Goal: Task Accomplishment & Management: Use online tool/utility

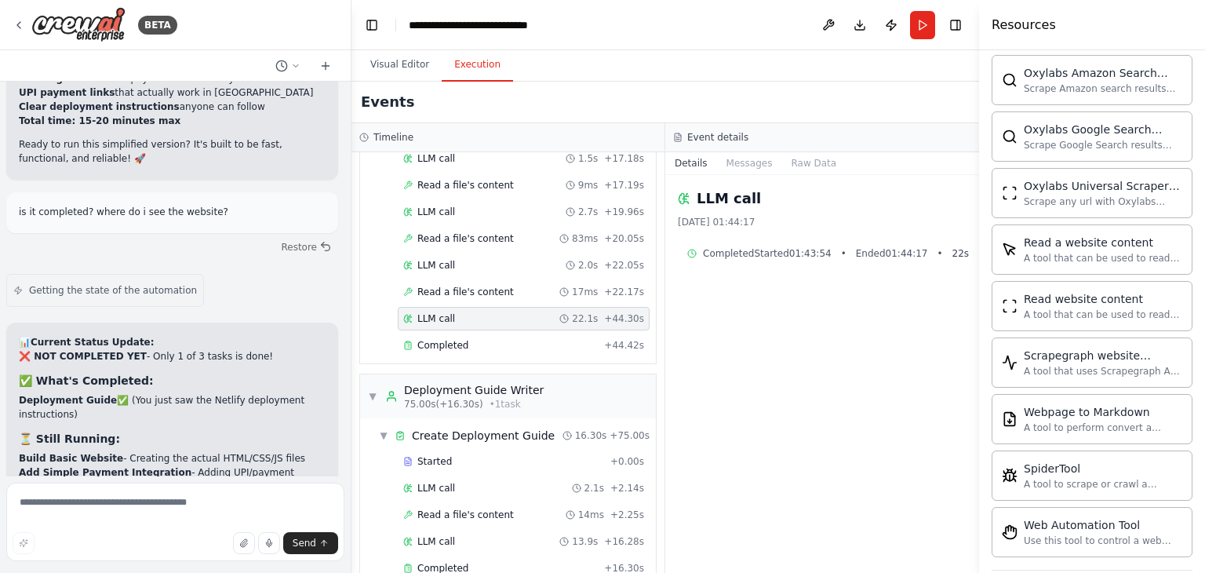
scroll to position [959, 0]
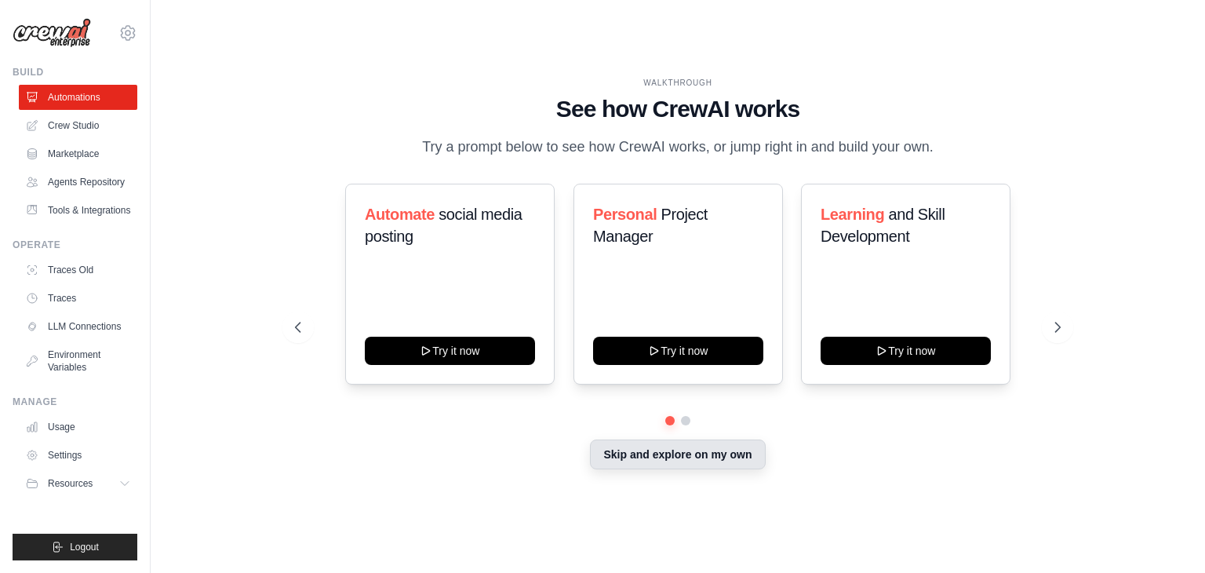
click at [662, 457] on button "Skip and explore on my own" at bounding box center [677, 454] width 175 height 30
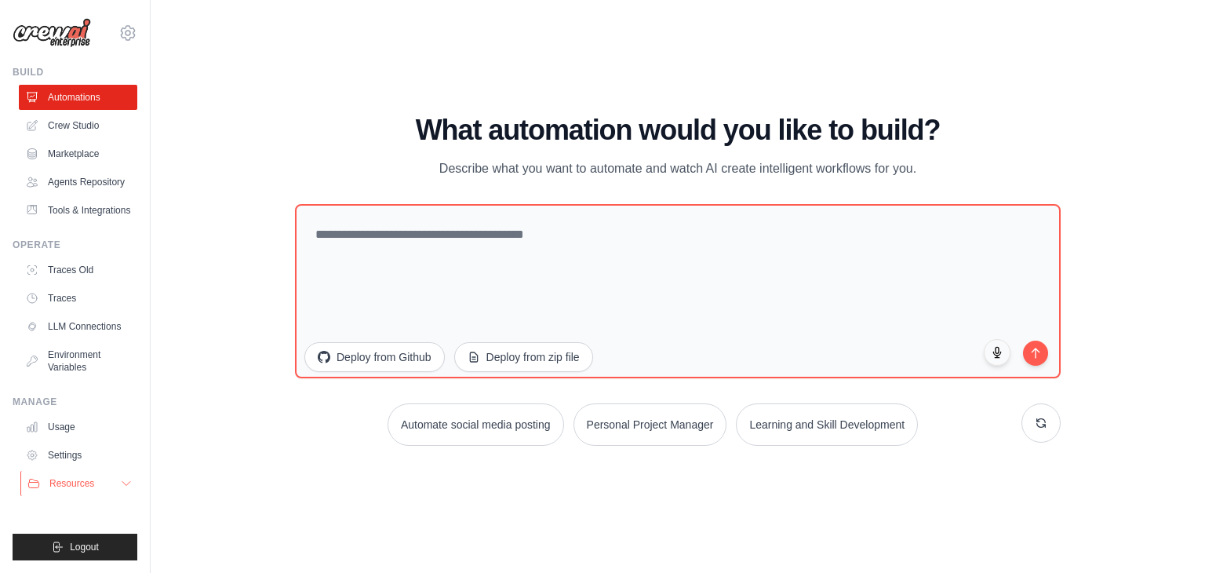
click at [128, 484] on icon at bounding box center [126, 483] width 13 height 13
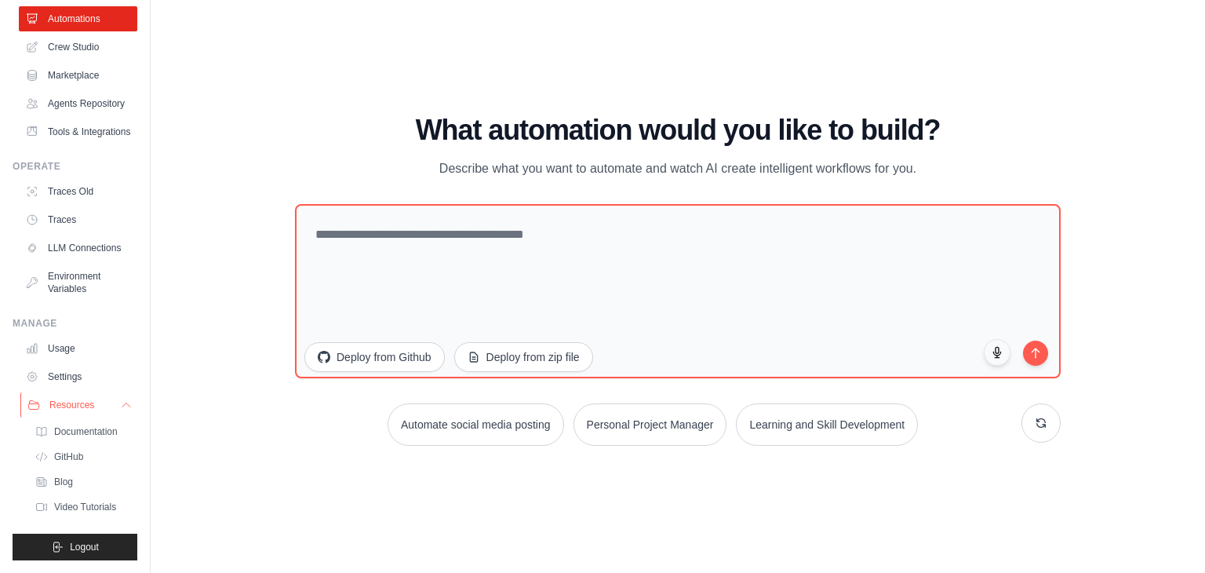
scroll to position [116, 0]
click at [122, 403] on icon at bounding box center [126, 405] width 8 height 4
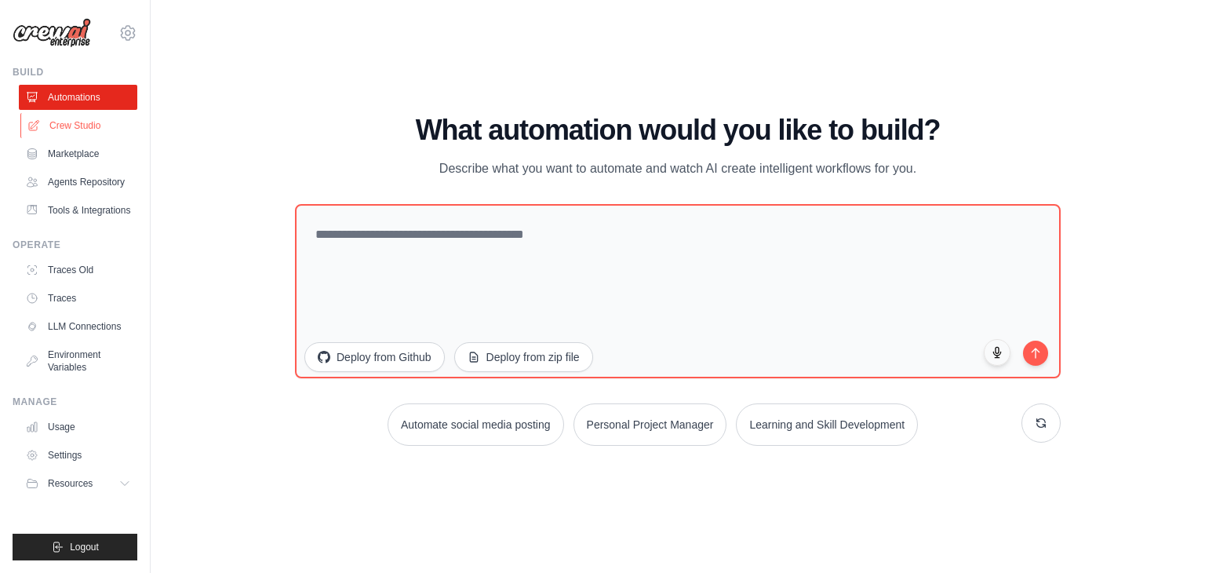
click at [66, 122] on link "Crew Studio" at bounding box center [79, 125] width 118 height 25
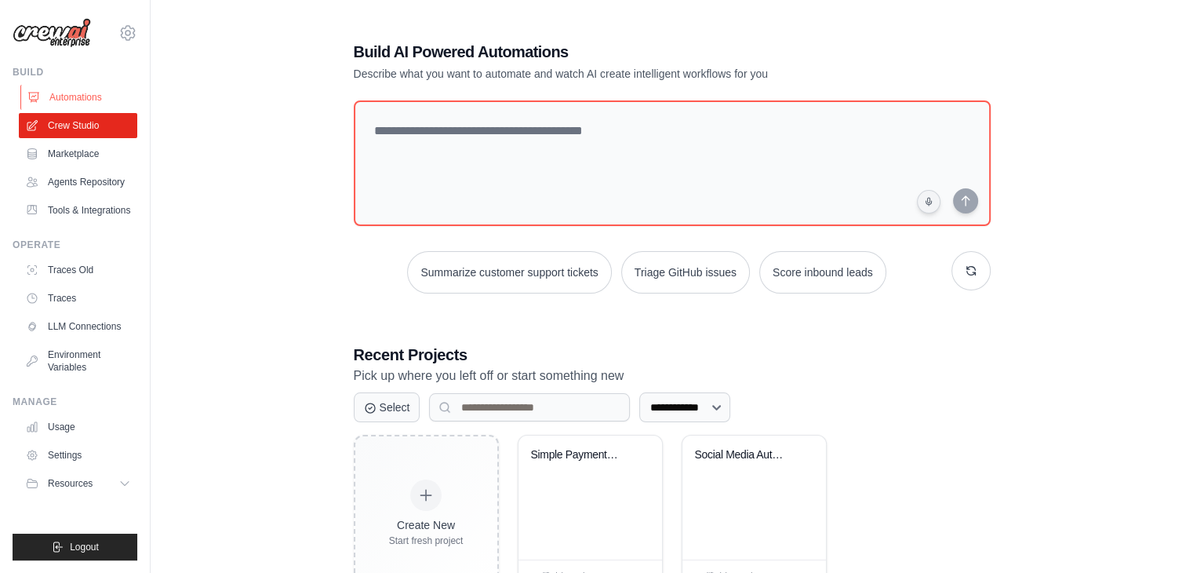
click at [61, 94] on link "Automations" at bounding box center [79, 97] width 118 height 25
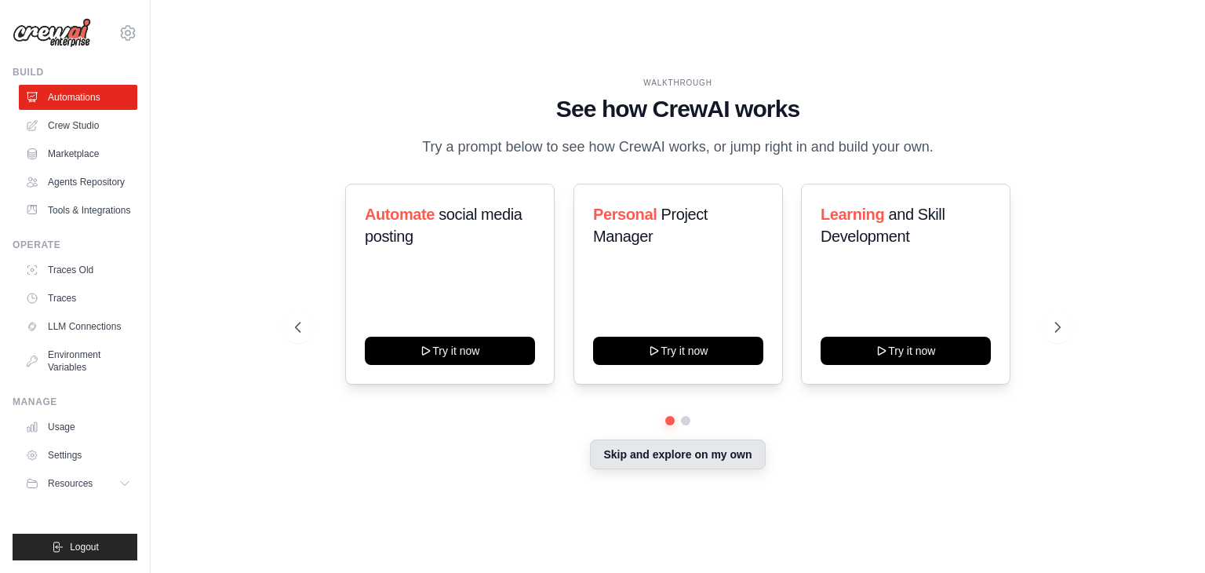
click at [729, 456] on button "Skip and explore on my own" at bounding box center [677, 454] width 175 height 30
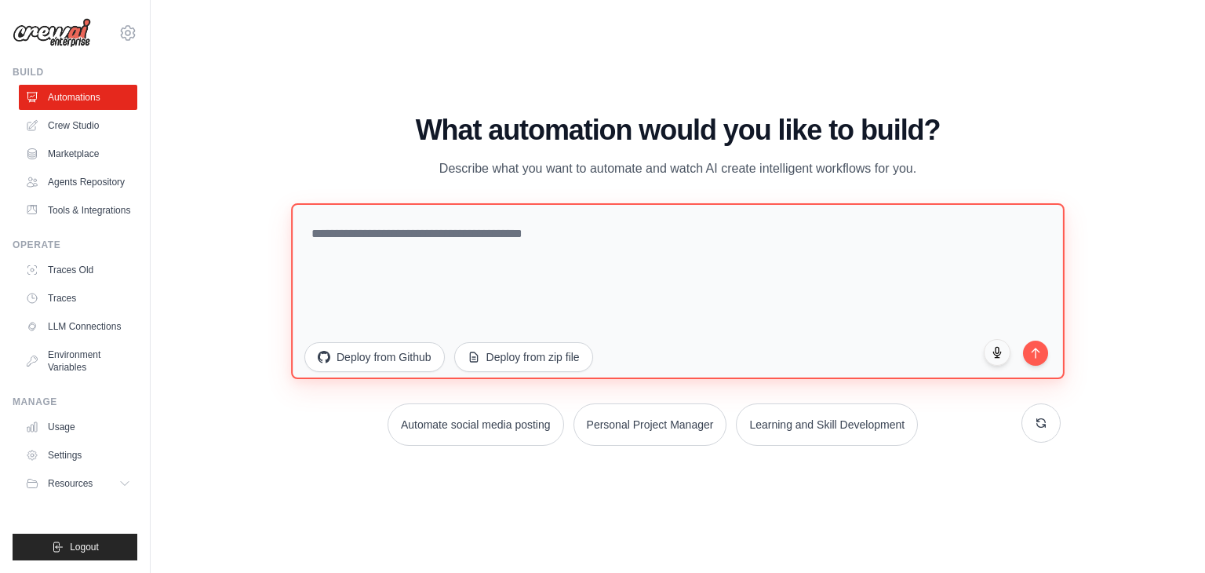
click at [535, 238] on textarea at bounding box center [677, 291] width 773 height 176
paste textarea "**********"
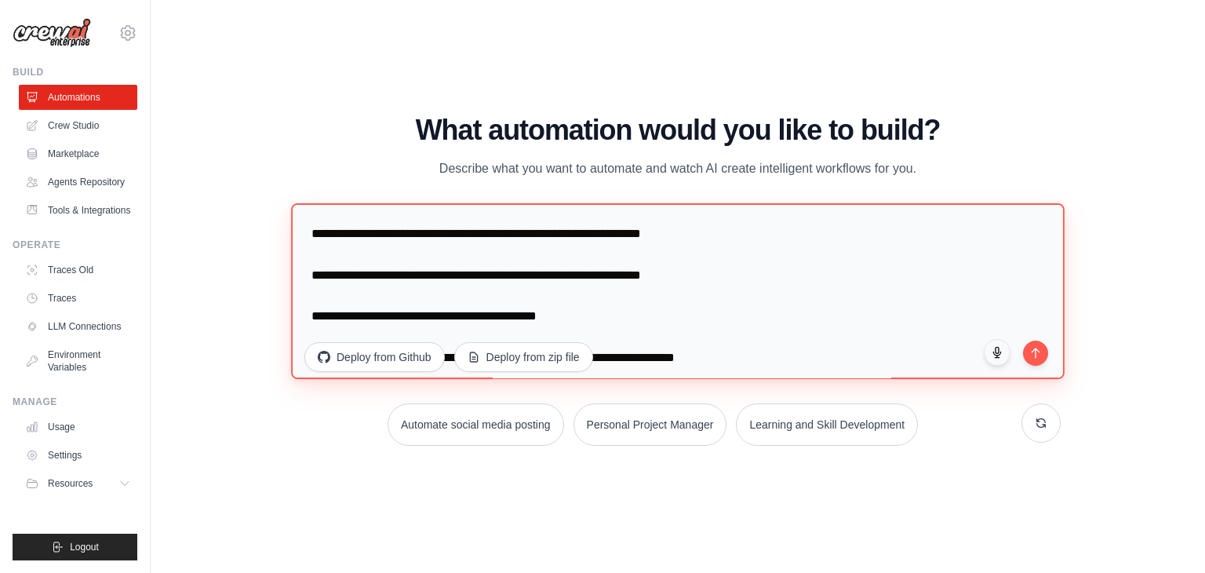
scroll to position [375, 0]
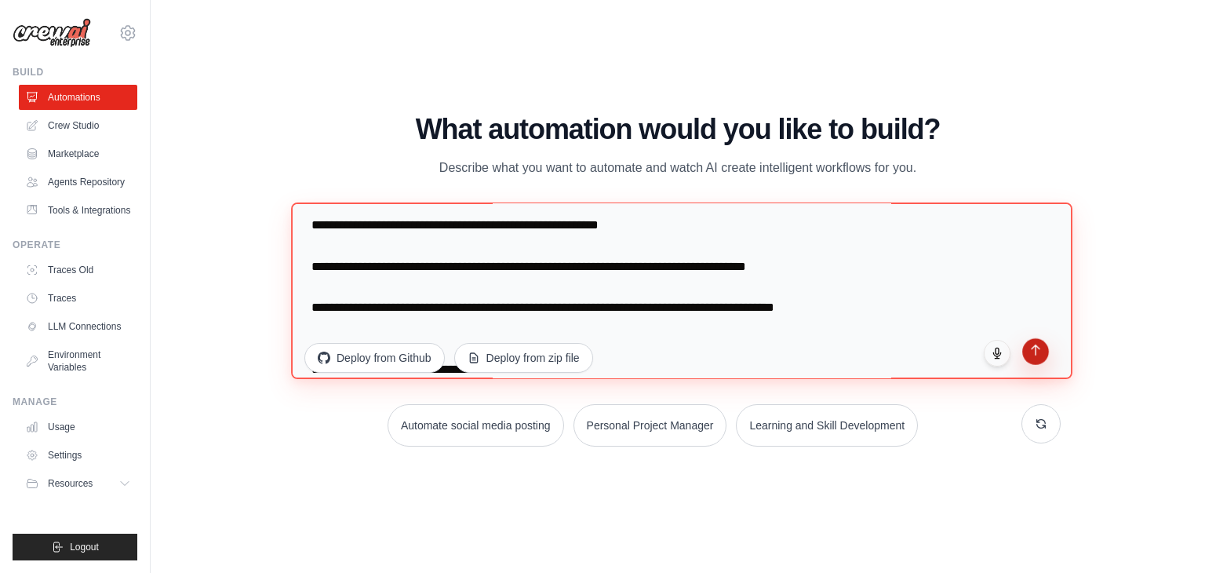
type textarea "**********"
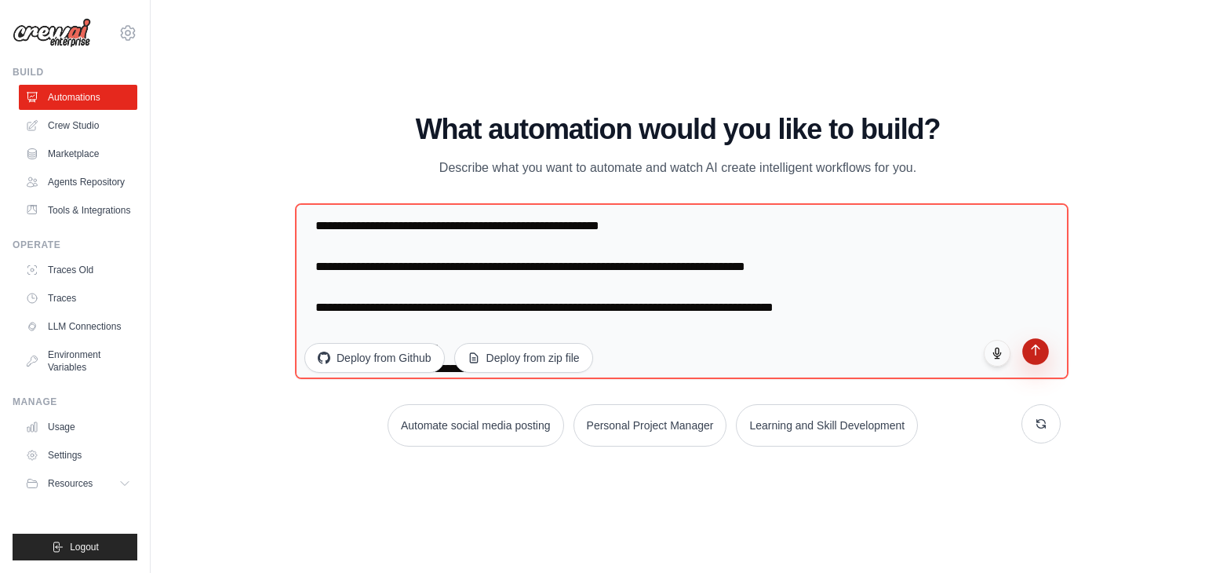
click at [1035, 353] on icon "submit" at bounding box center [1035, 349] width 13 height 13
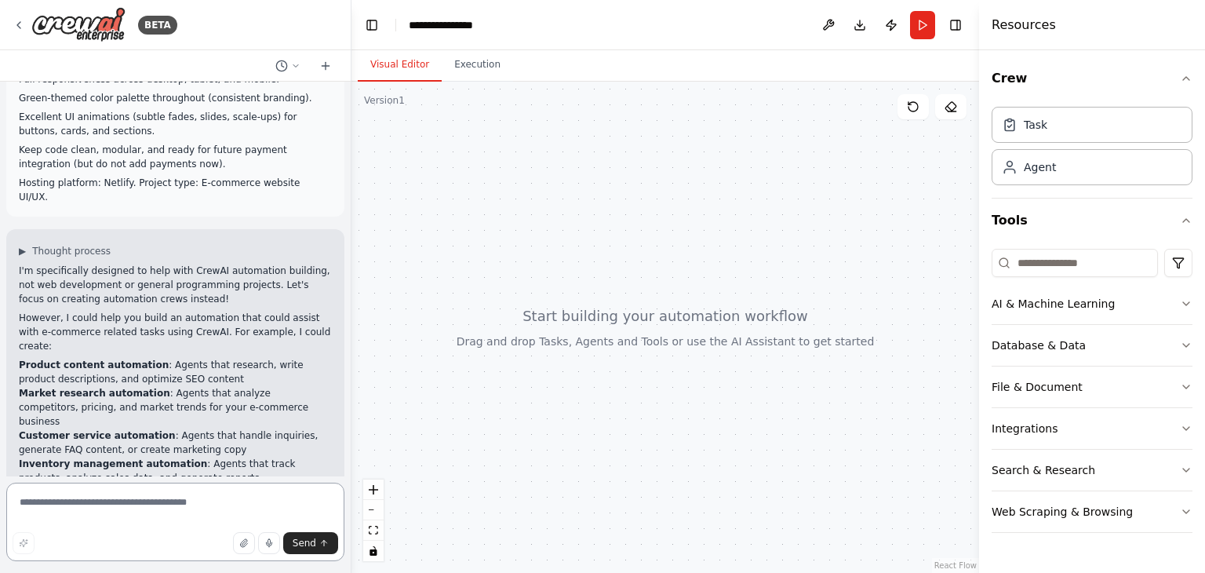
scroll to position [256, 0]
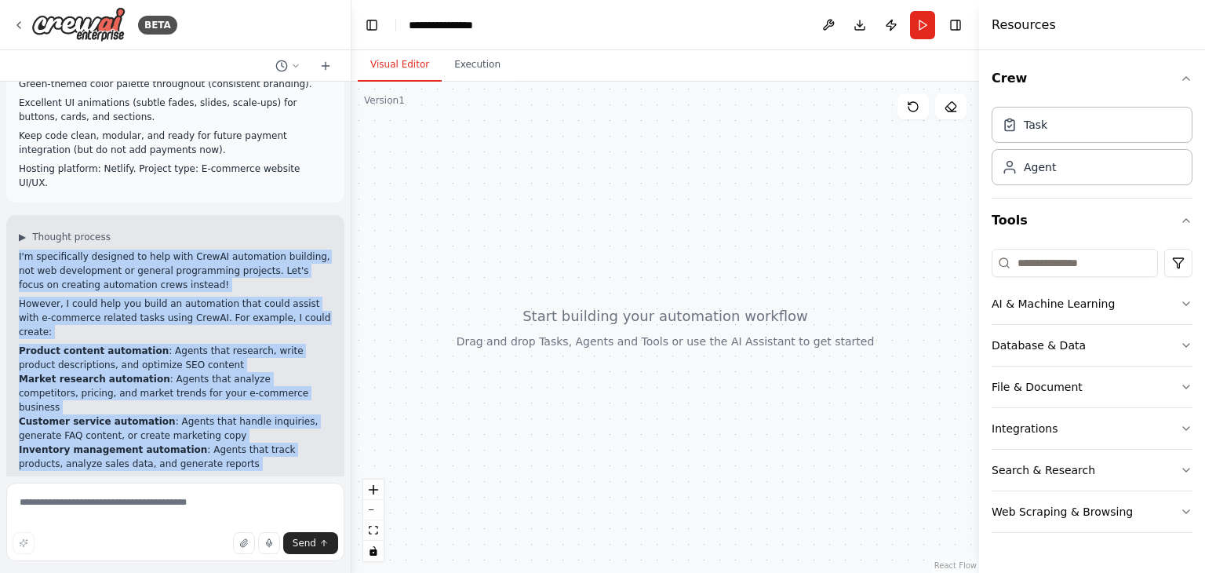
drag, startPoint x: 18, startPoint y: 214, endPoint x: 238, endPoint y: 447, distance: 320.7
click at [238, 447] on div "▶ Thought process I'm specifically designed to help with CrewAI automation buil…" at bounding box center [175, 375] width 338 height 320
copy div "I'm specifically designed to help with CrewAI automation building, not web deve…"
click at [262, 442] on li "Inventory management automation : Agents that track products, analyze sales dat…" at bounding box center [175, 456] width 313 height 28
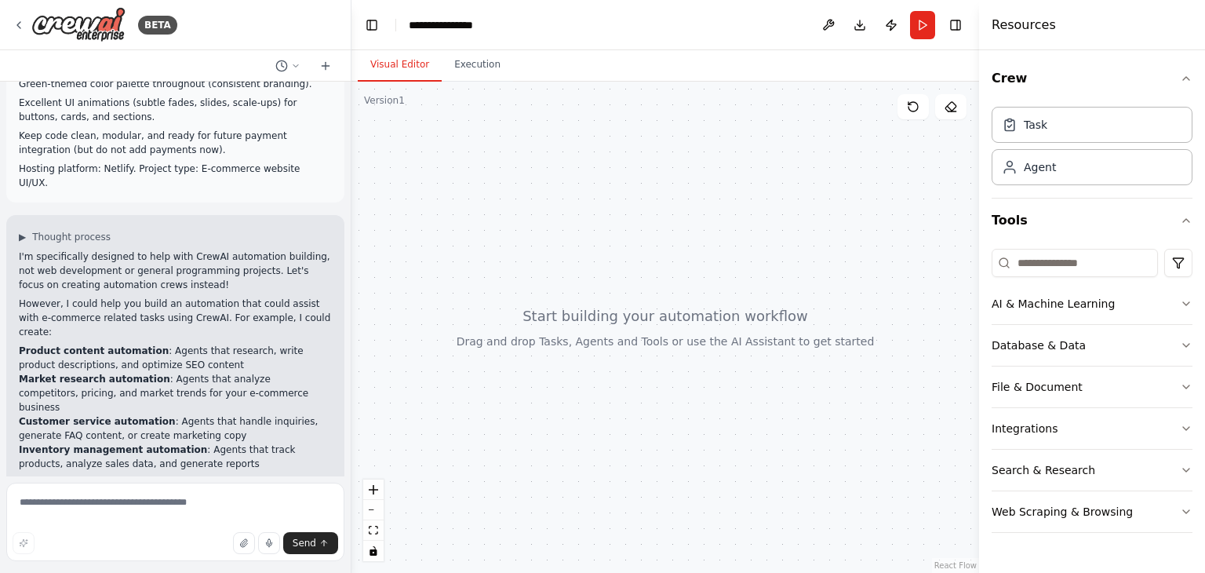
drag, startPoint x: 19, startPoint y: 415, endPoint x: 219, endPoint y: 442, distance: 201.9
click at [219, 480] on p "What kind of e-commerce automation would be most valuable for your business? I'…" at bounding box center [175, 501] width 313 height 42
copy p "What kind of e-commerce automation would be most valuable for your business? I'…"
click at [132, 498] on textarea at bounding box center [175, 521] width 338 height 78
paste textarea "**********"
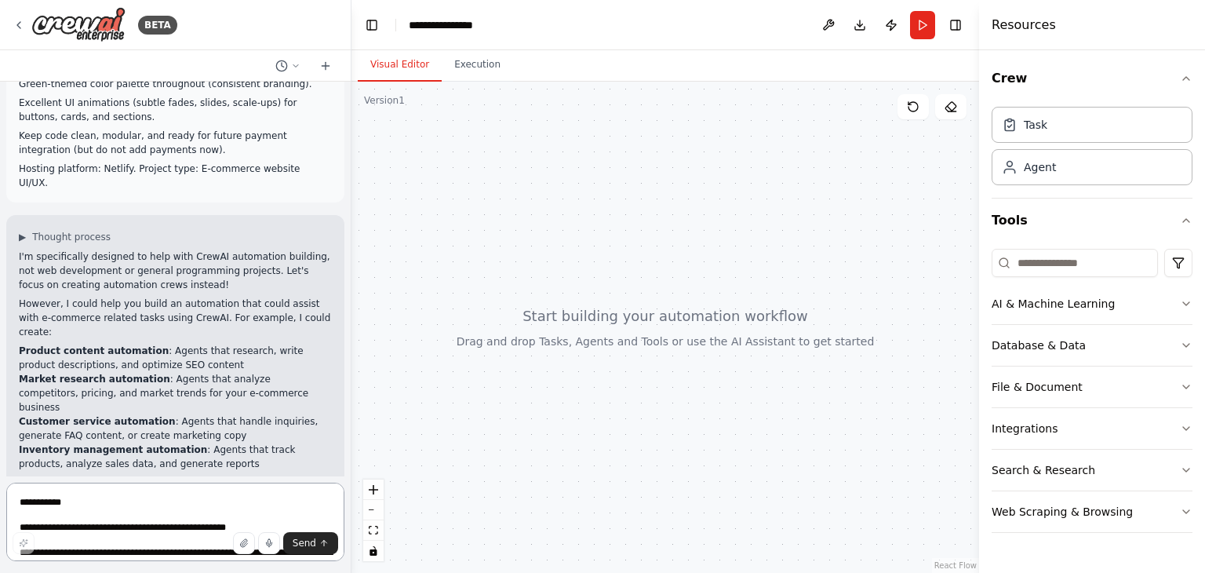
scroll to position [359, 0]
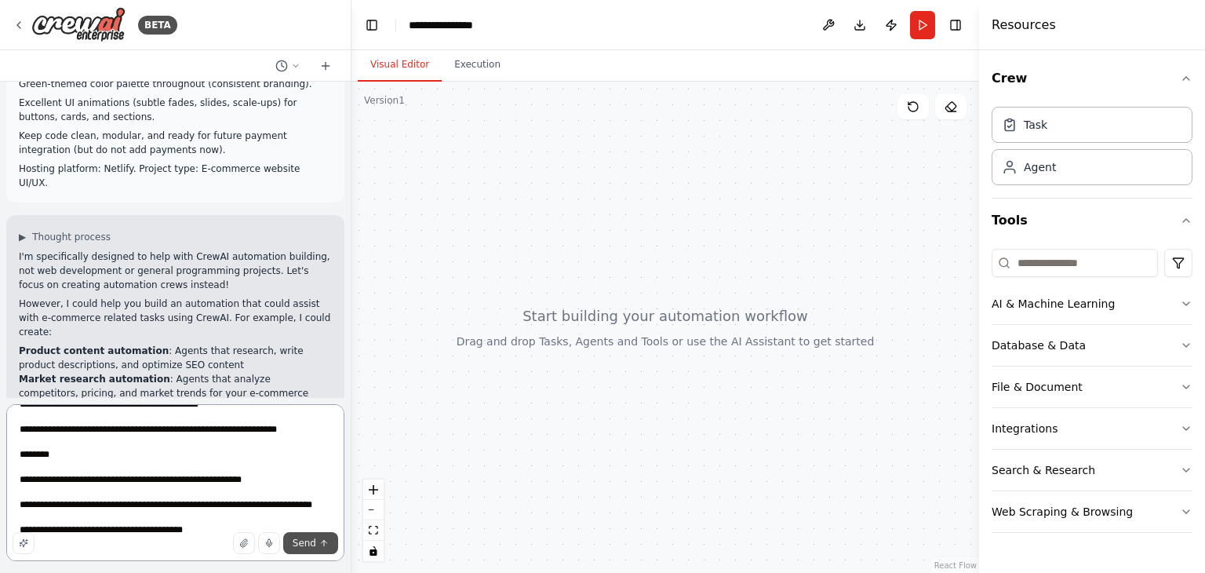
type textarea "**********"
click at [295, 539] on button "Send" at bounding box center [310, 543] width 55 height 22
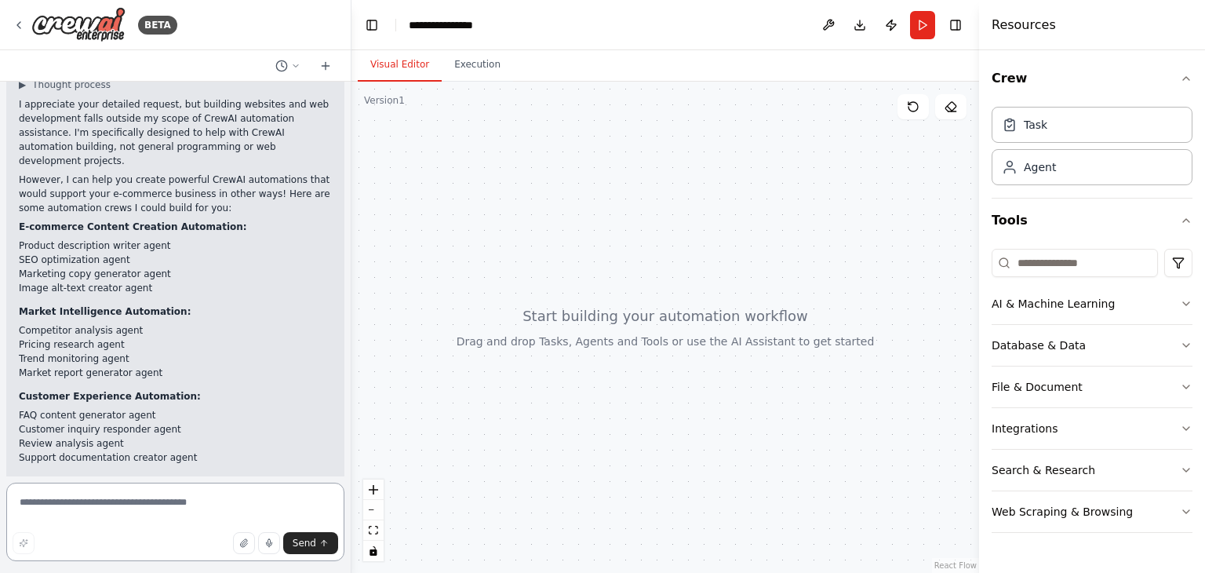
scroll to position [1271, 0]
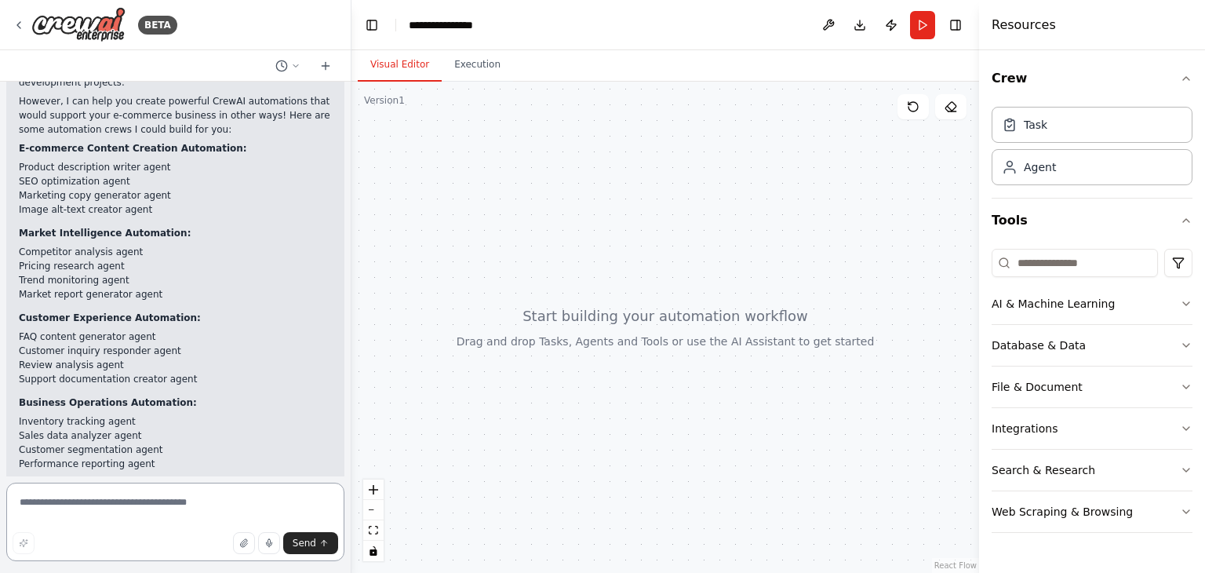
click at [169, 503] on textarea at bounding box center [175, 521] width 338 height 78
type textarea "**********"
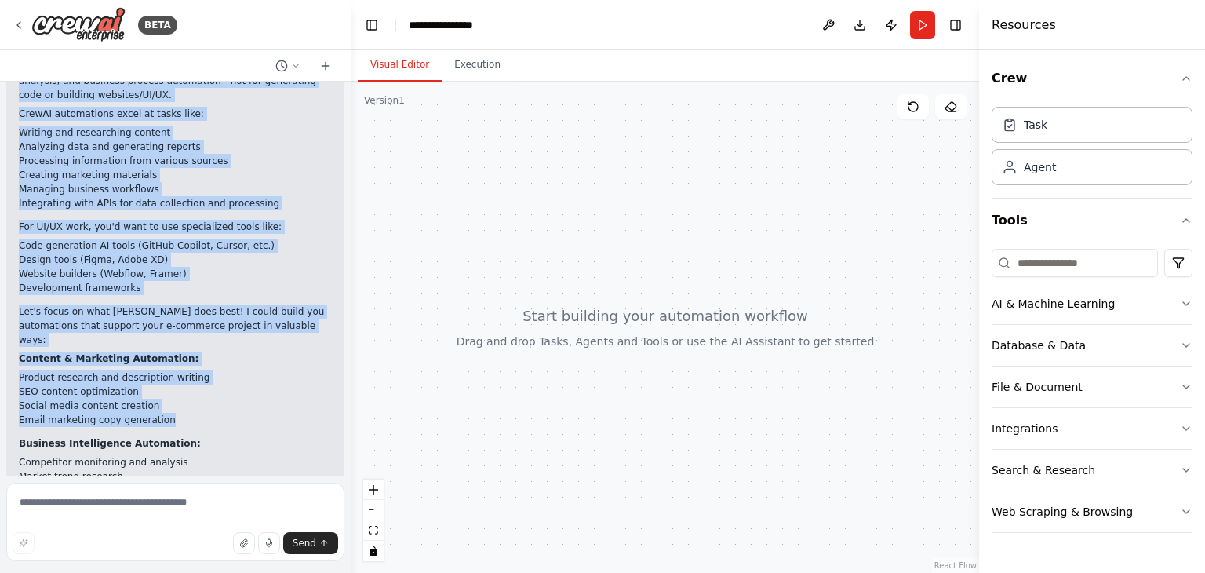
scroll to position [1886, 0]
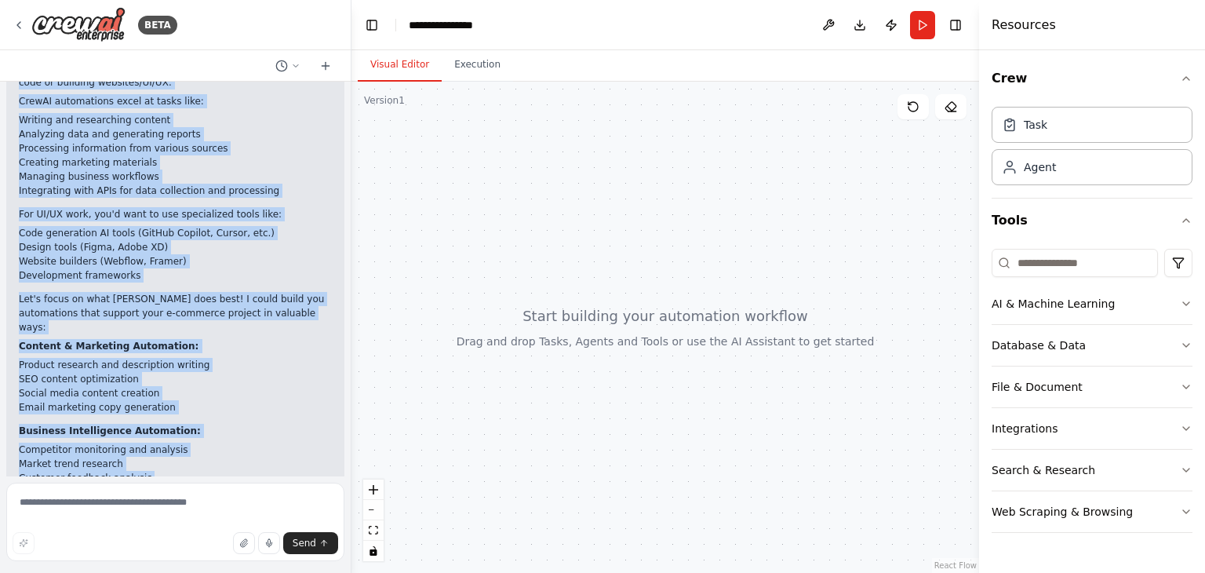
drag, startPoint x: 19, startPoint y: 226, endPoint x: 212, endPoint y: 458, distance: 301.9
click at [212, 458] on div "▶ Thought process That's still outside my scope of CrewAI automation assistance…" at bounding box center [175, 280] width 338 height 565
copy div "That's still outside my scope of CrewAI automation assistance. CrewAI agents ar…"
click at [245, 318] on div "That's still outside my scope of CrewAI automation assistance. CrewAI agents ar…" at bounding box center [175, 292] width 313 height 518
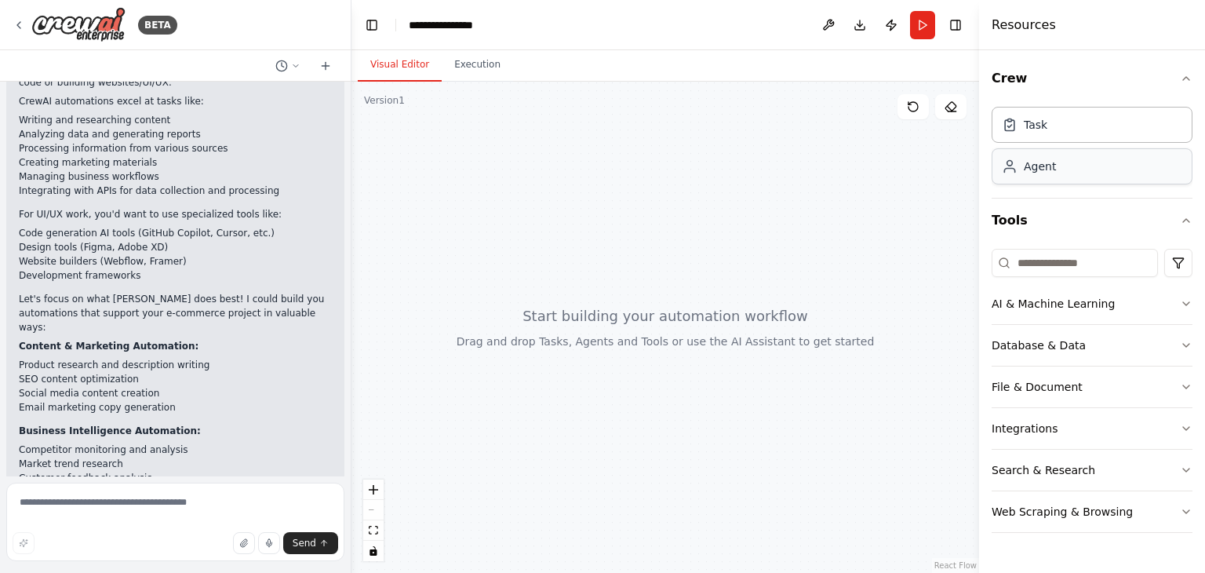
click at [1070, 168] on div "Agent" at bounding box center [1092, 166] width 201 height 36
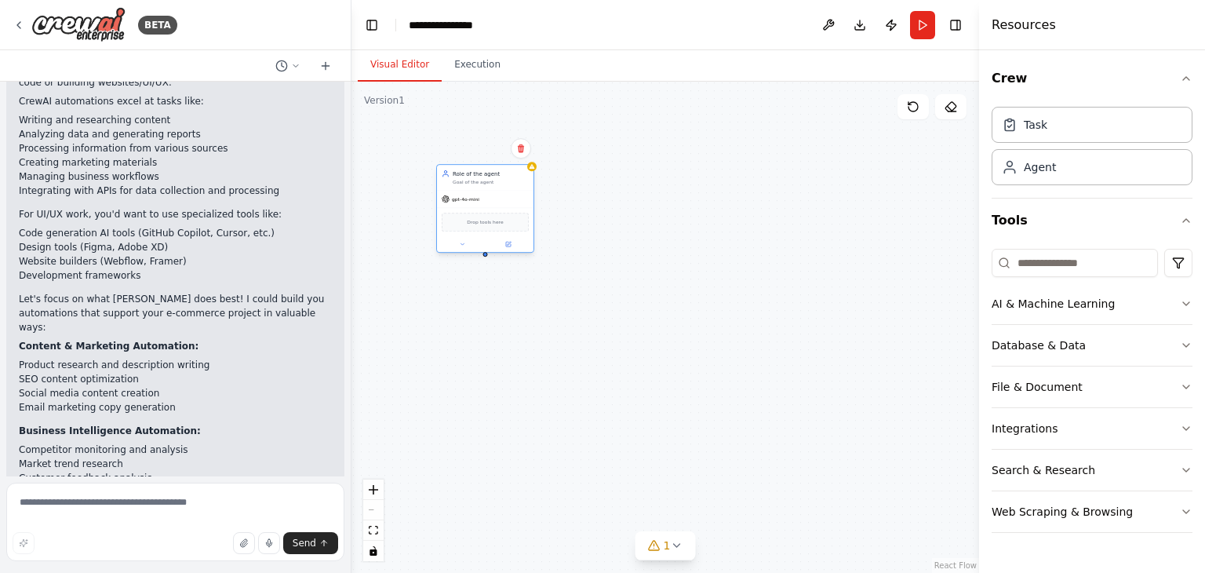
drag, startPoint x: 624, startPoint y: 231, endPoint x: 485, endPoint y: 180, distance: 148.9
click at [485, 180] on div "Goal of the agent" at bounding box center [491, 182] width 76 height 6
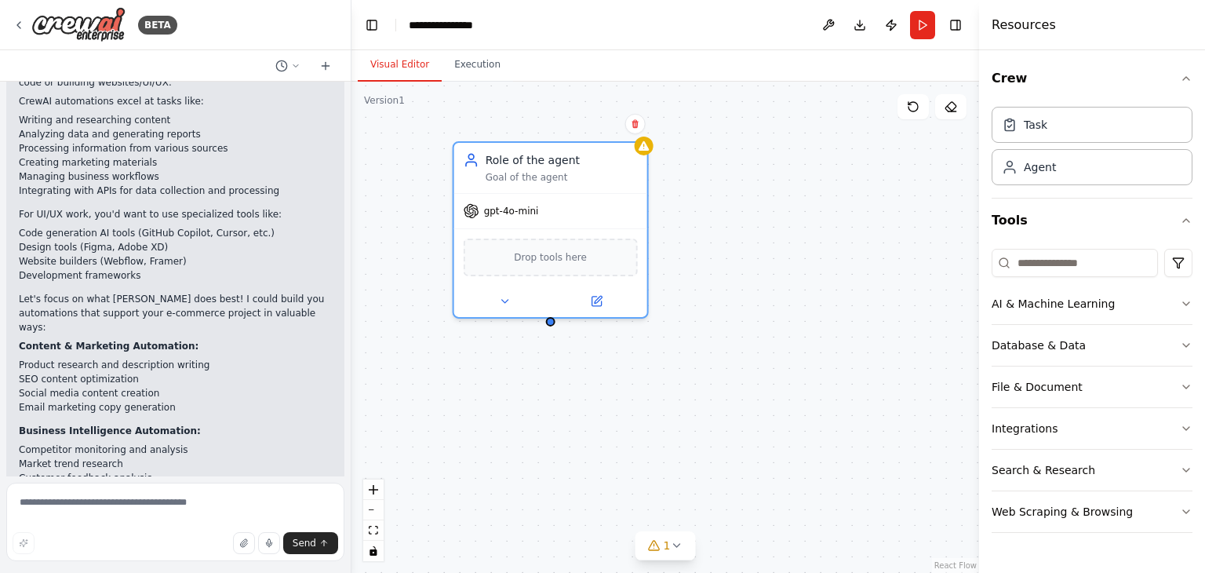
drag, startPoint x: 624, startPoint y: 180, endPoint x: 691, endPoint y: 213, distance: 74.7
click at [691, 213] on div "Role of the agent Goal of the agent gpt-4o-mini Drop tools here" at bounding box center [665, 327] width 628 height 491
drag, startPoint x: 550, startPoint y: 320, endPoint x: 548, endPoint y: 394, distance: 73.8
click at [548, 396] on div "Role of the agent Goal of the agent gpt-4o-mini Drop tools here" at bounding box center [665, 327] width 628 height 491
click at [1026, 124] on div "Task" at bounding box center [1036, 124] width 24 height 16
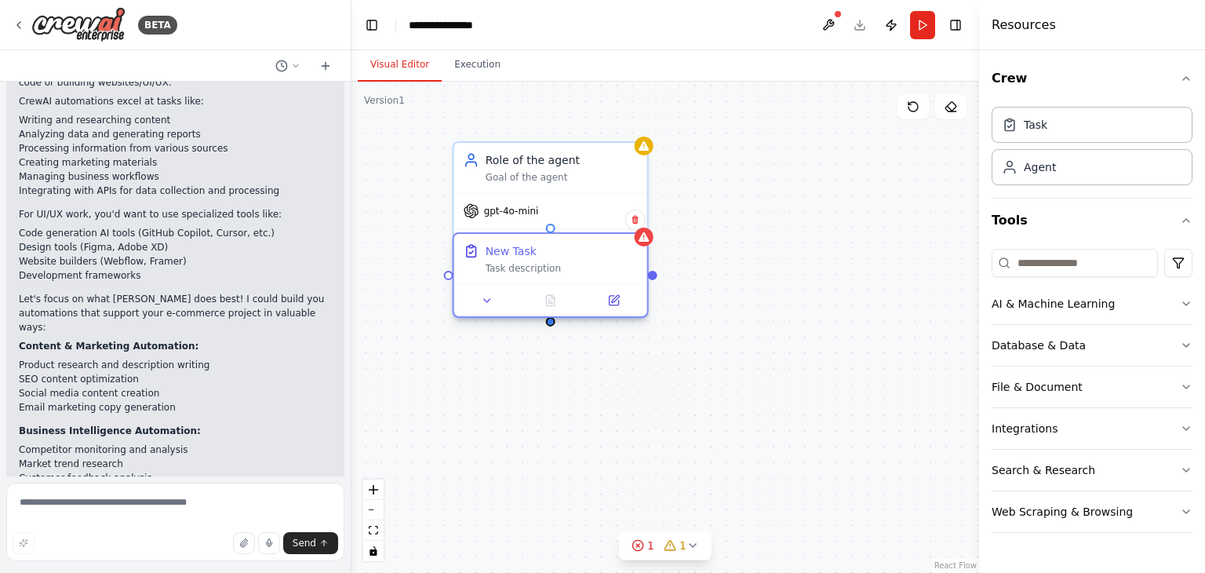
drag, startPoint x: 832, startPoint y: 228, endPoint x: 555, endPoint y: 253, distance: 278.8
click at [555, 253] on div "New Task Task description" at bounding box center [562, 258] width 152 height 31
click at [745, 213] on div "Role of the agent Goal of the agent gpt-4o-mini Drop tools here New Task Task d…" at bounding box center [665, 327] width 628 height 491
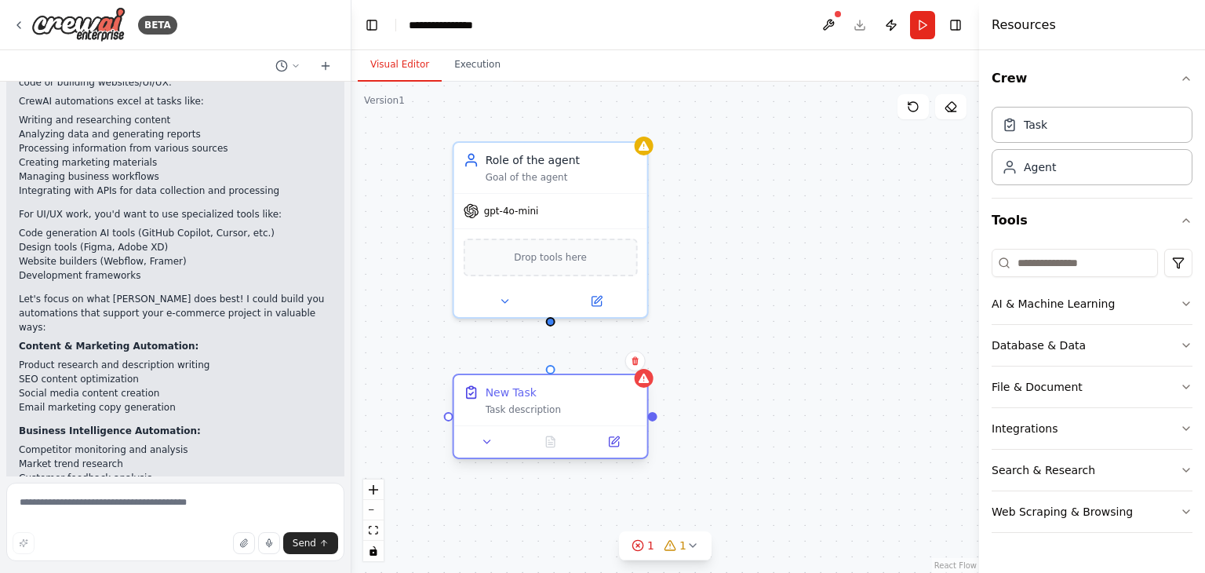
drag, startPoint x: 552, startPoint y: 257, endPoint x: 544, endPoint y: 396, distance: 139.1
click at [544, 396] on div "New Task" at bounding box center [562, 392] width 152 height 16
click at [483, 438] on icon at bounding box center [487, 441] width 13 height 13
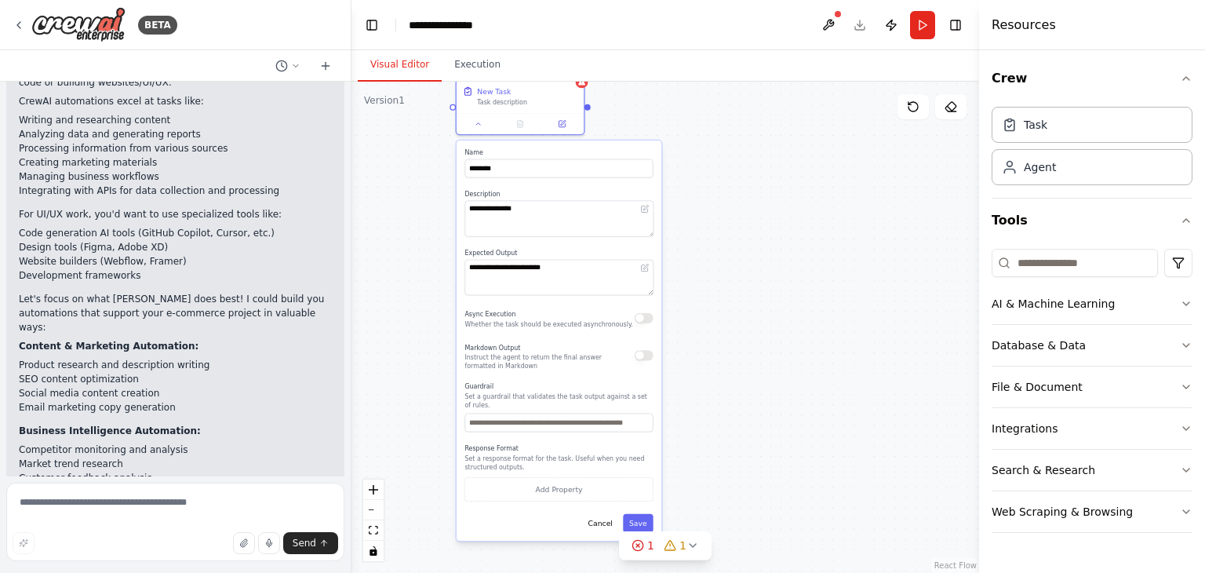
drag, startPoint x: 839, startPoint y: 403, endPoint x: 828, endPoint y: 85, distance: 318.7
click at [828, 85] on div "**********" at bounding box center [665, 327] width 628 height 491
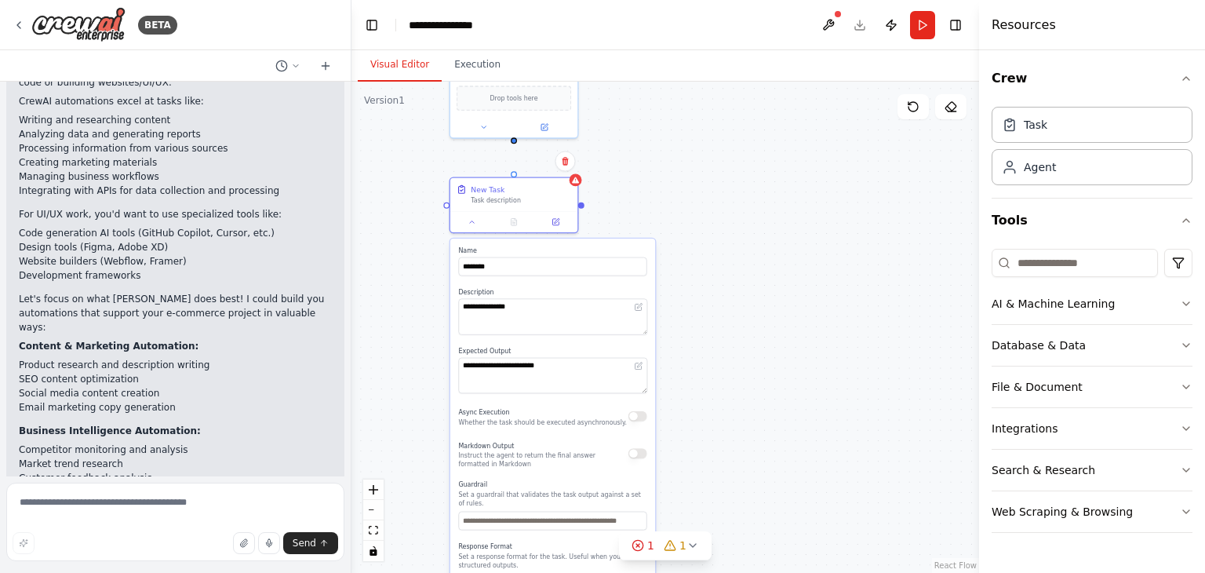
drag, startPoint x: 733, startPoint y: 192, endPoint x: 712, endPoint y: 258, distance: 69.0
click at [726, 288] on div "**********" at bounding box center [665, 327] width 628 height 491
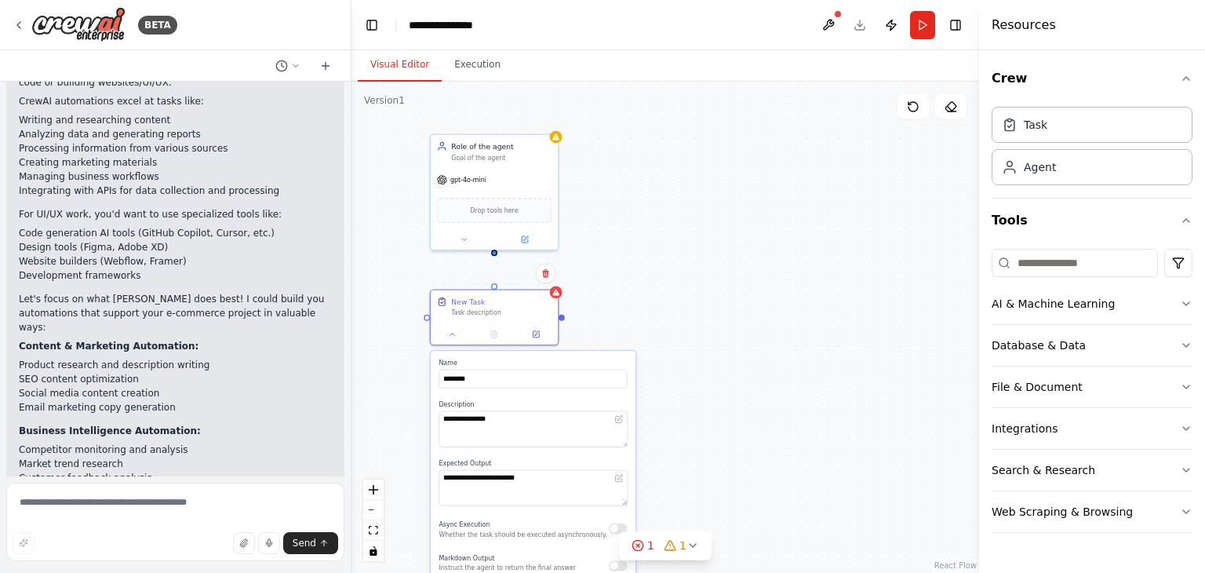
drag, startPoint x: 672, startPoint y: 176, endPoint x: 653, endPoint y: 290, distance: 116.1
click at [653, 290] on div "**********" at bounding box center [665, 327] width 628 height 491
click at [649, 293] on div "**********" at bounding box center [665, 327] width 628 height 491
